Goal: Find specific page/section: Find specific page/section

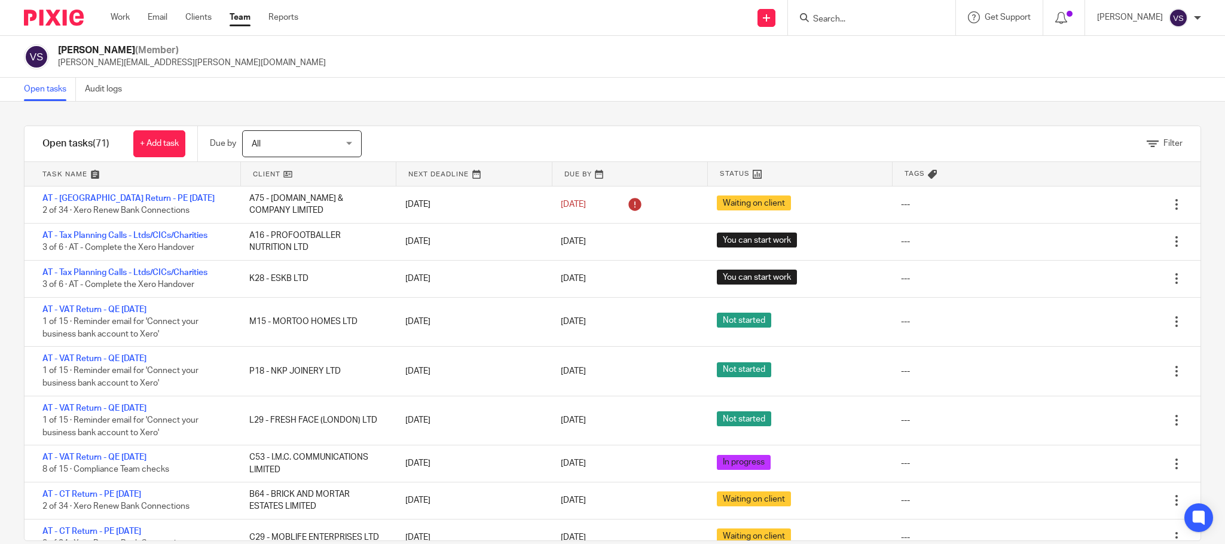
click at [849, 20] on input "Search" at bounding box center [866, 19] width 108 height 11
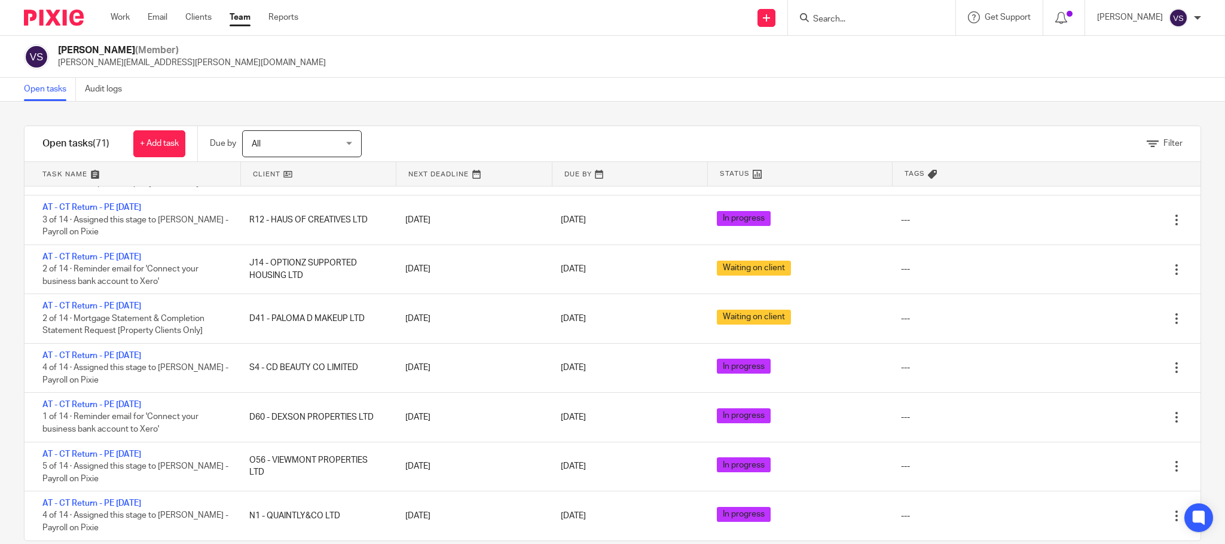
paste input "Bank Convert & Formatting CT July 2025"
type input "B"
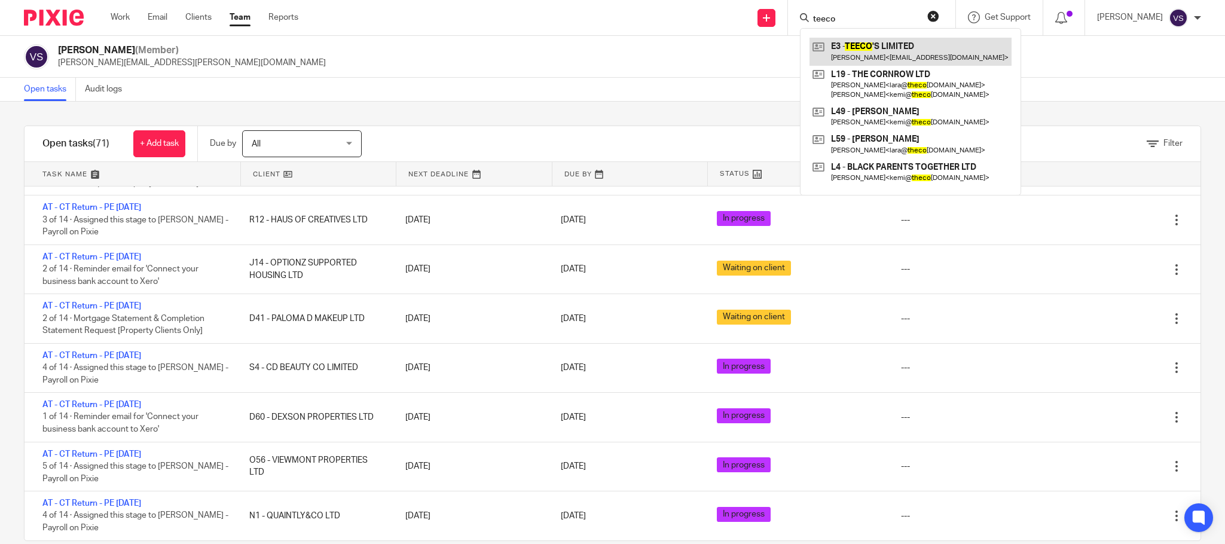
type input "teeco"
click at [924, 56] on link at bounding box center [911, 52] width 202 height 28
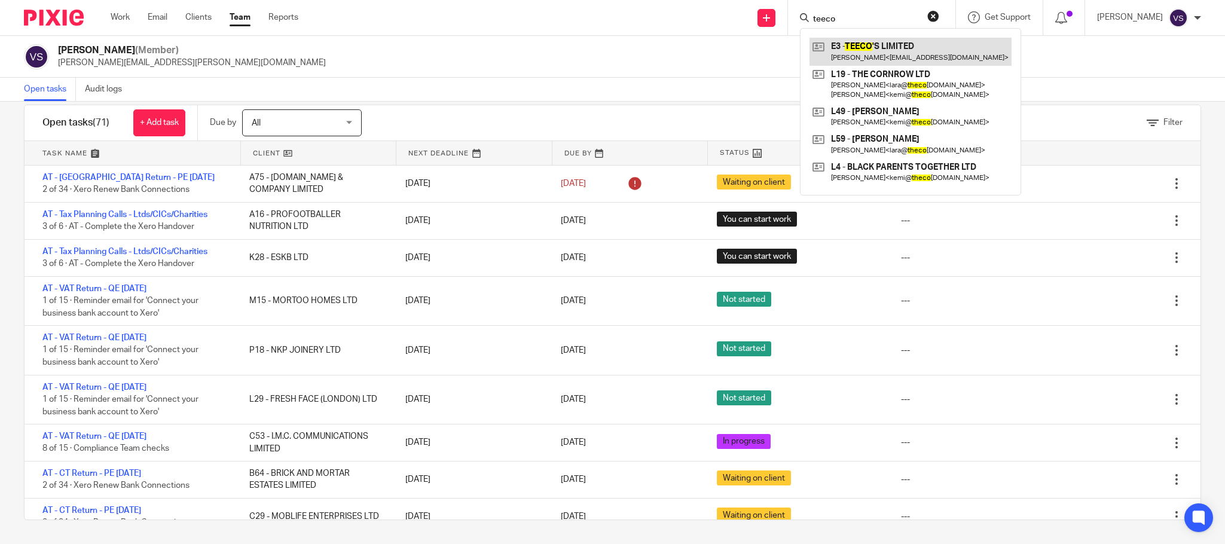
click at [887, 49] on link at bounding box center [911, 52] width 202 height 28
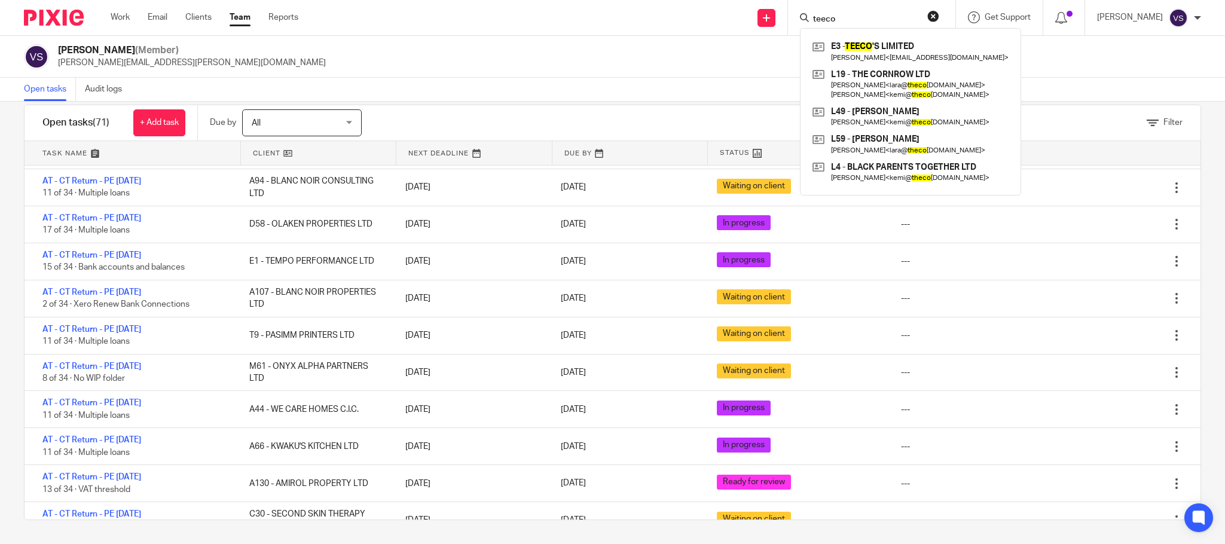
scroll to position [897, 0]
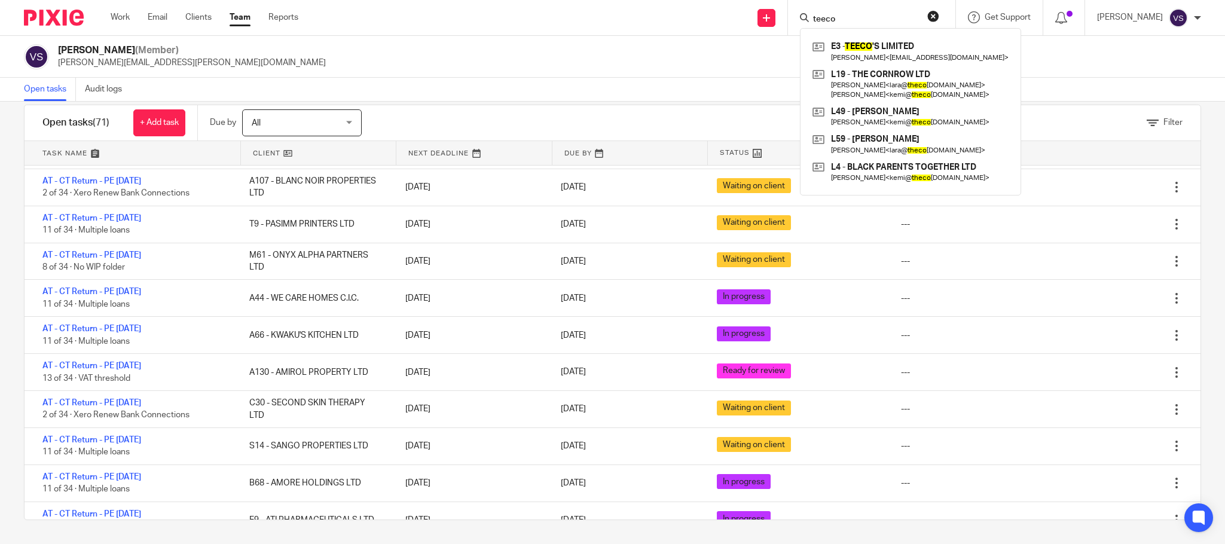
click at [1039, 62] on div "Vaibhav Solanki (Member) vaibhav.solanki@confiancebizsol.com" at bounding box center [612, 56] width 1177 height 25
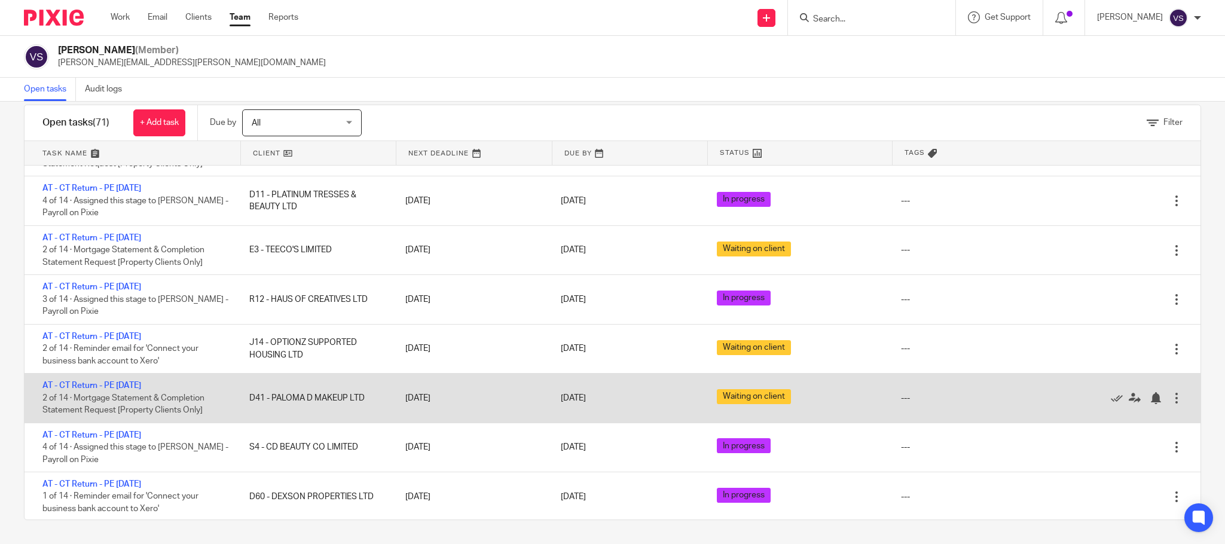
scroll to position [2511, 0]
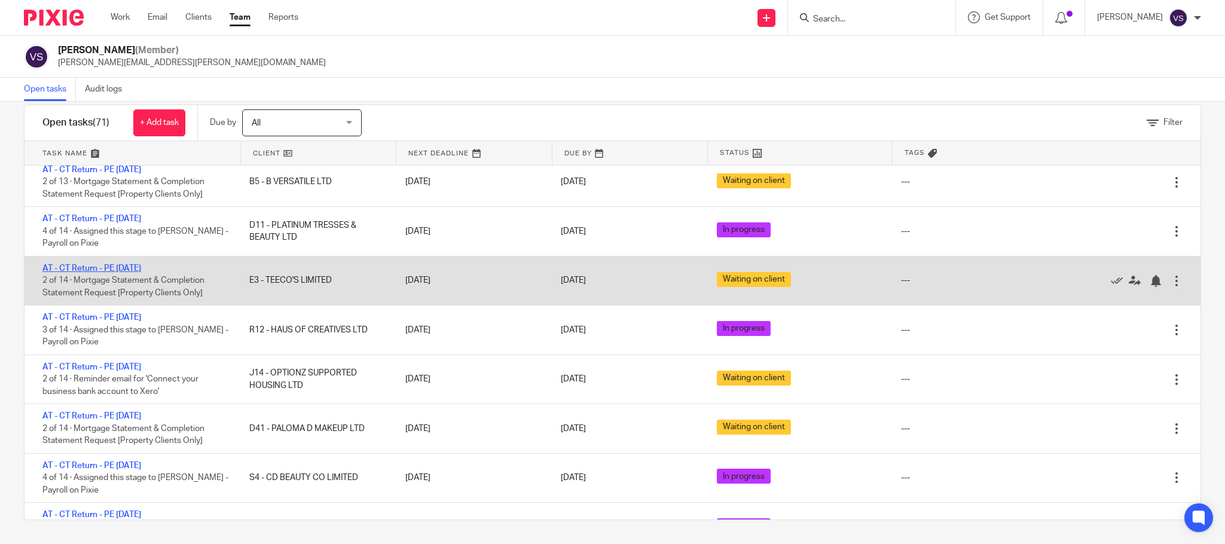
click at [130, 273] on link "AT - CT Return - PE [DATE]" at bounding box center [91, 268] width 99 height 8
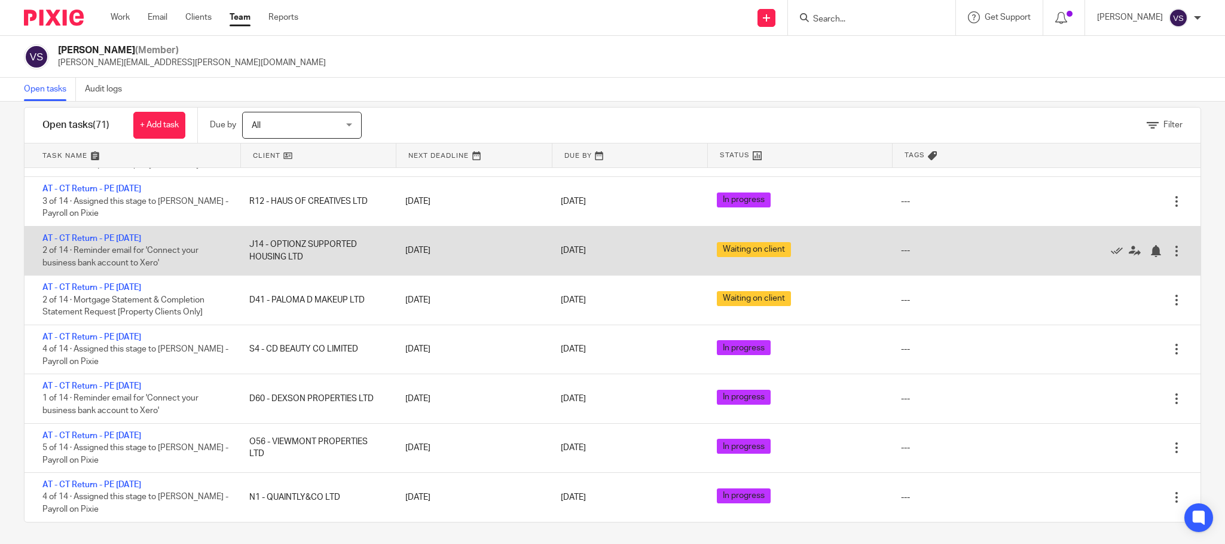
scroll to position [22, 0]
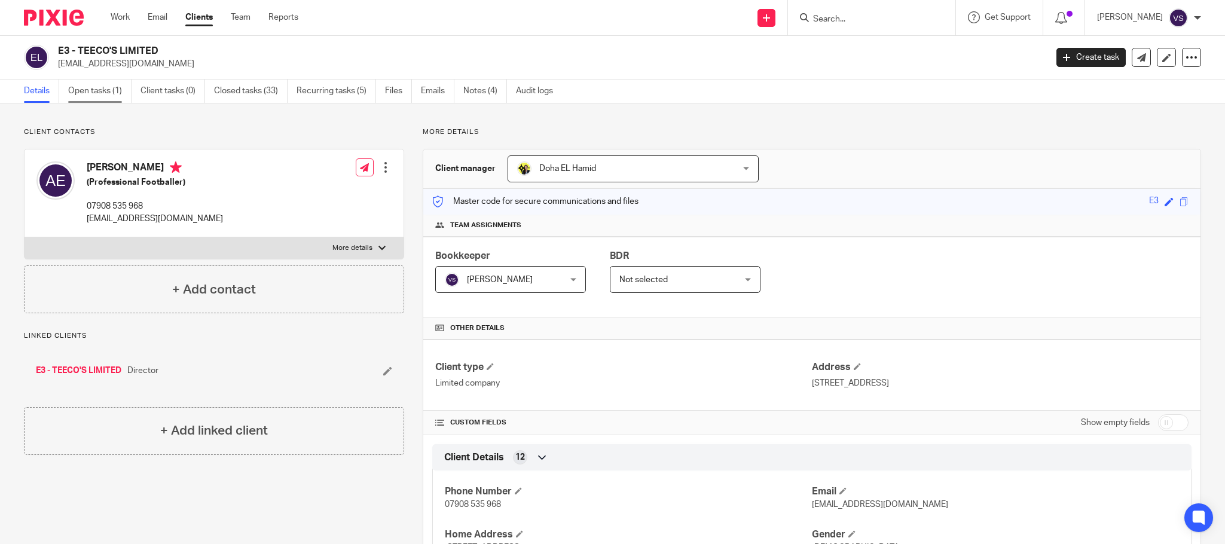
click at [95, 91] on link "Open tasks (1)" at bounding box center [99, 91] width 63 height 23
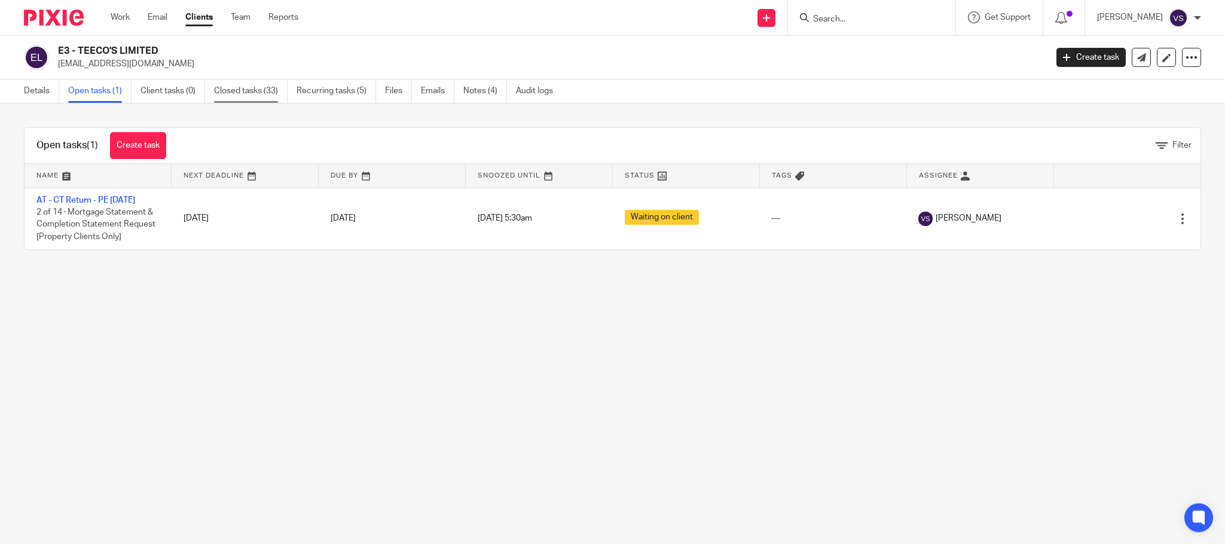
click at [239, 88] on link "Closed tasks (33)" at bounding box center [251, 91] width 74 height 23
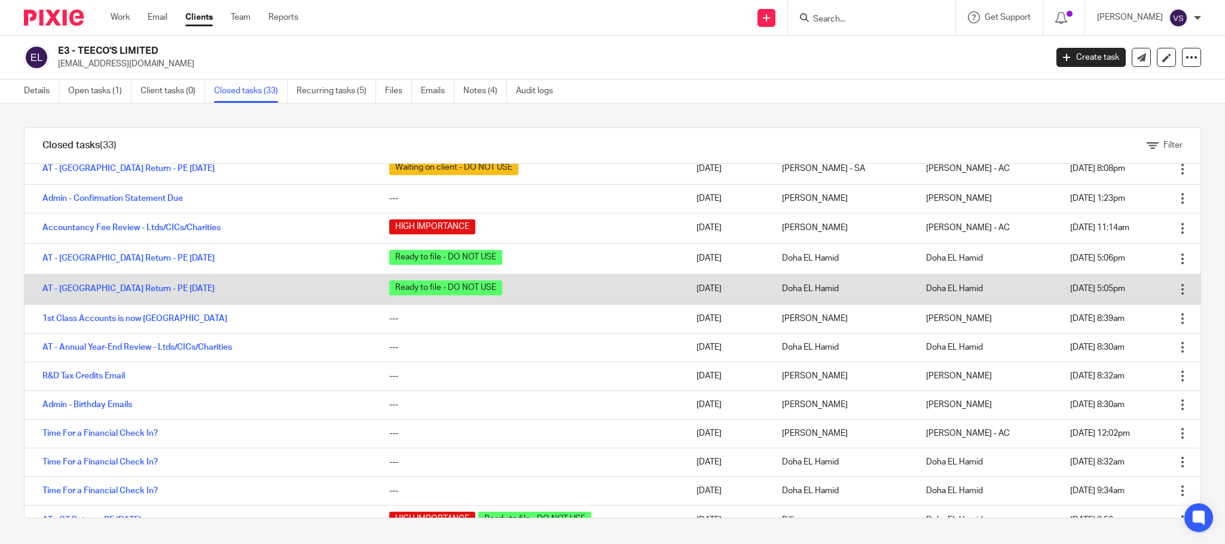
scroll to position [90, 0]
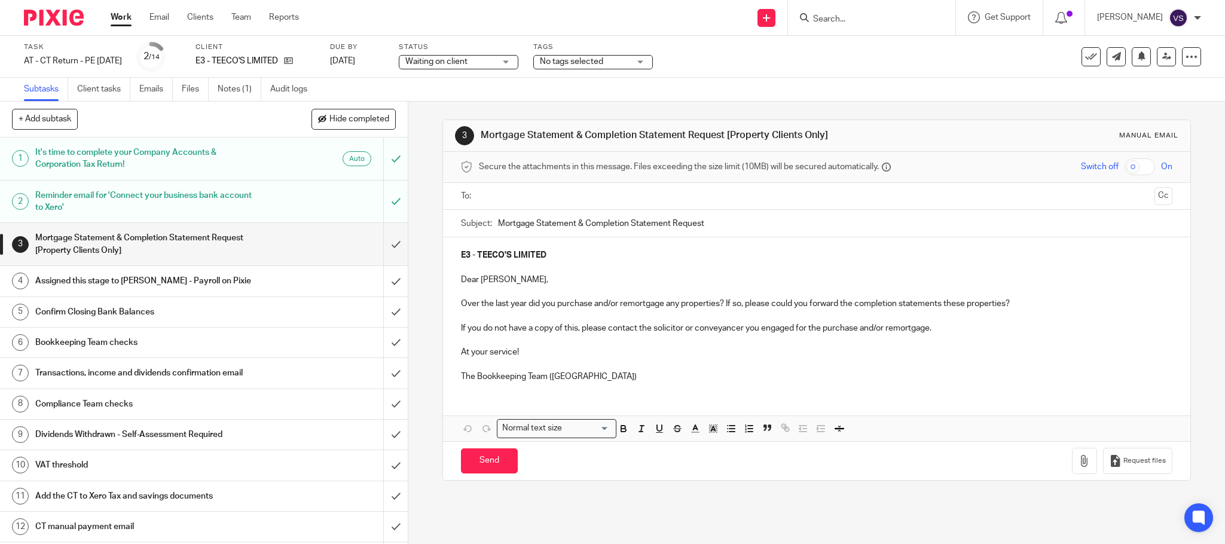
click at [518, 63] on div "Waiting on client Waiting on client" at bounding box center [459, 62] width 120 height 14
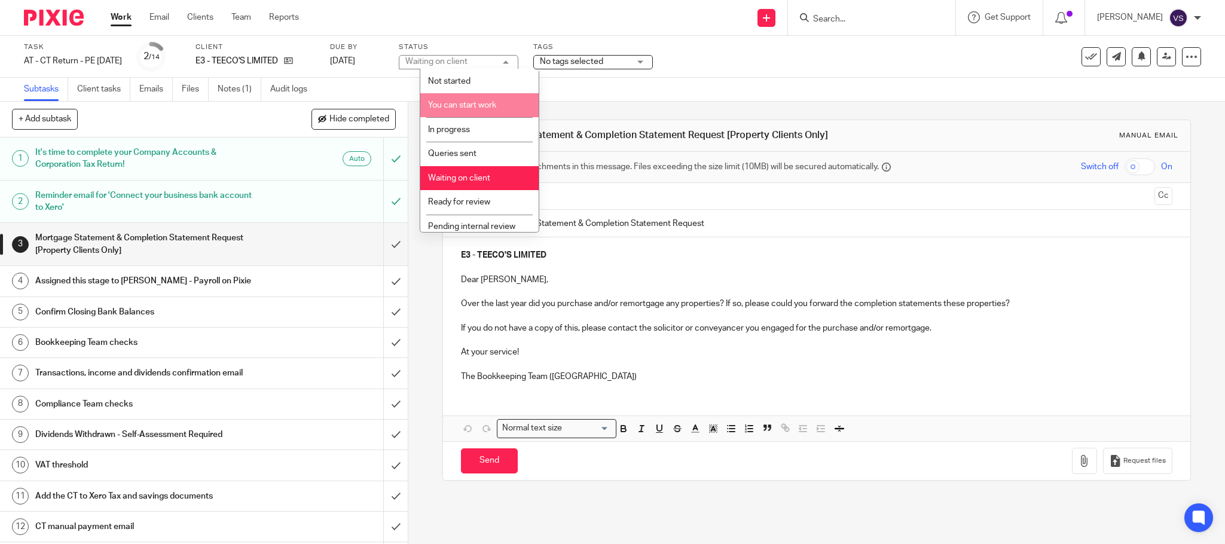
click at [483, 111] on li "You can start work" at bounding box center [479, 105] width 118 height 25
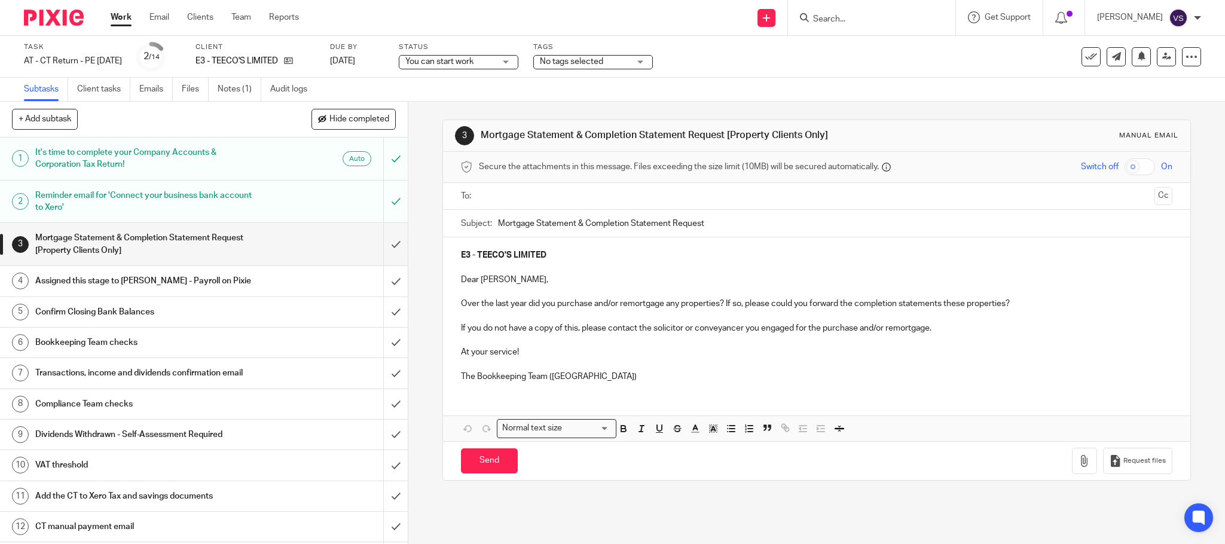
click at [743, 56] on div "Task AT - CT Return - PE 31-07-2025 Save AT - CT Return - PE 31-07-2025 2 /14 C…" at bounding box center [514, 56] width 981 height 29
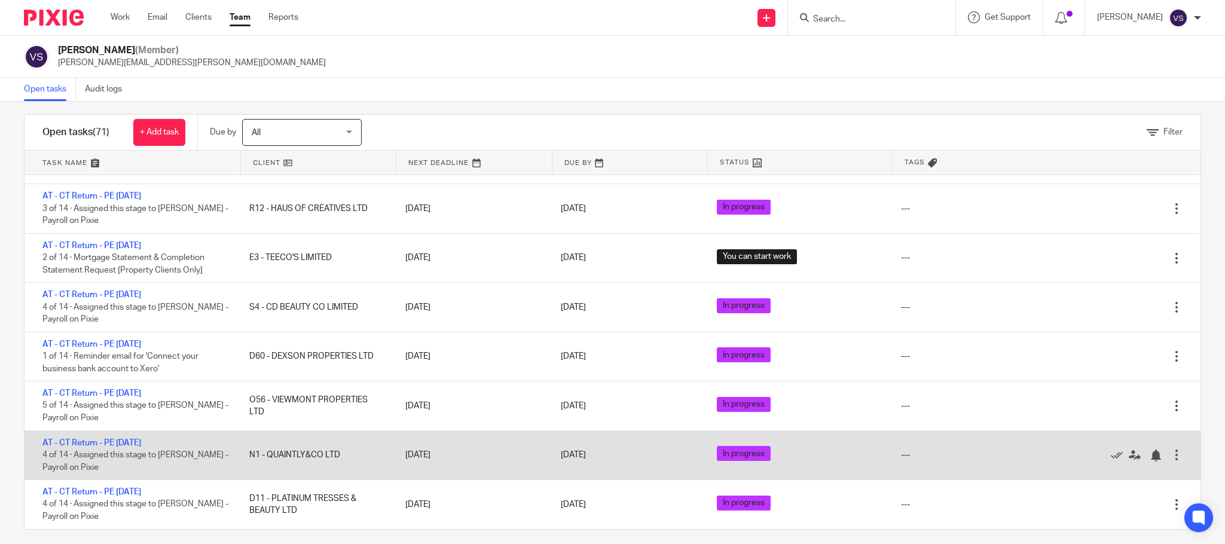
scroll to position [22, 0]
